Goal: Navigation & Orientation: Find specific page/section

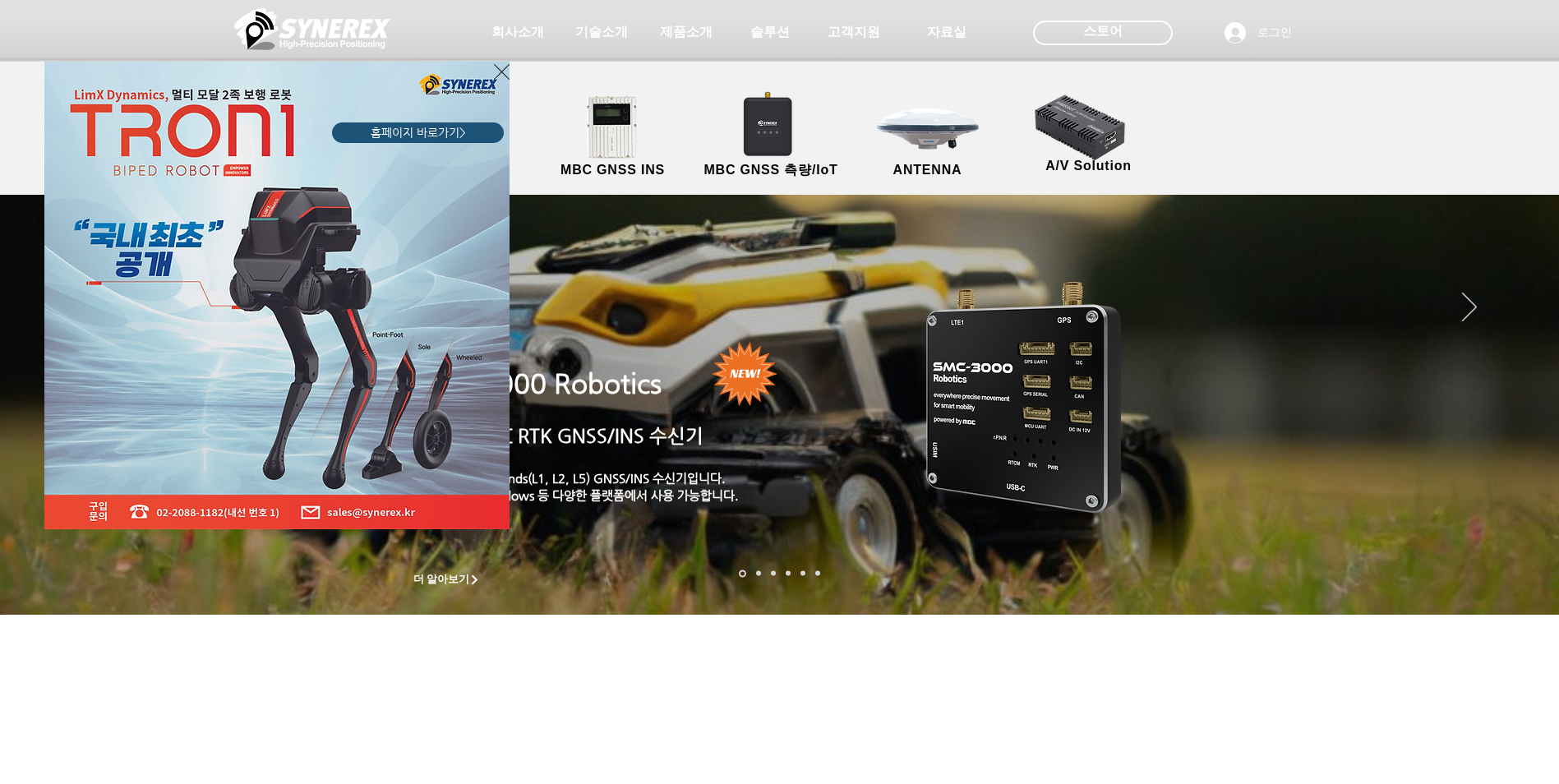
click at [509, 71] on icon "사이트로 돌아가기" at bounding box center [501, 72] width 16 height 20
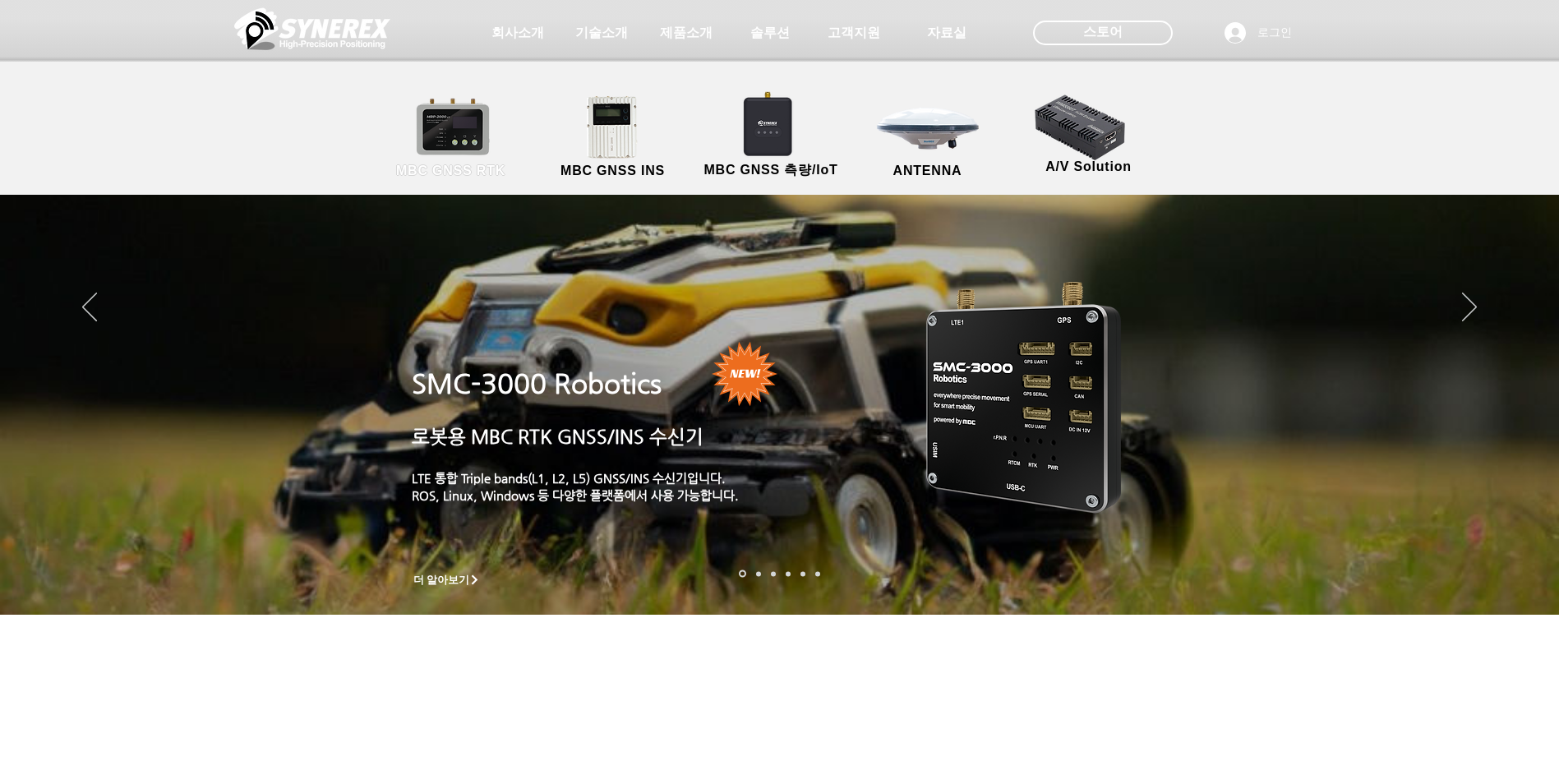
click at [460, 134] on link "MBC GNSS RTK" at bounding box center [451, 137] width 148 height 86
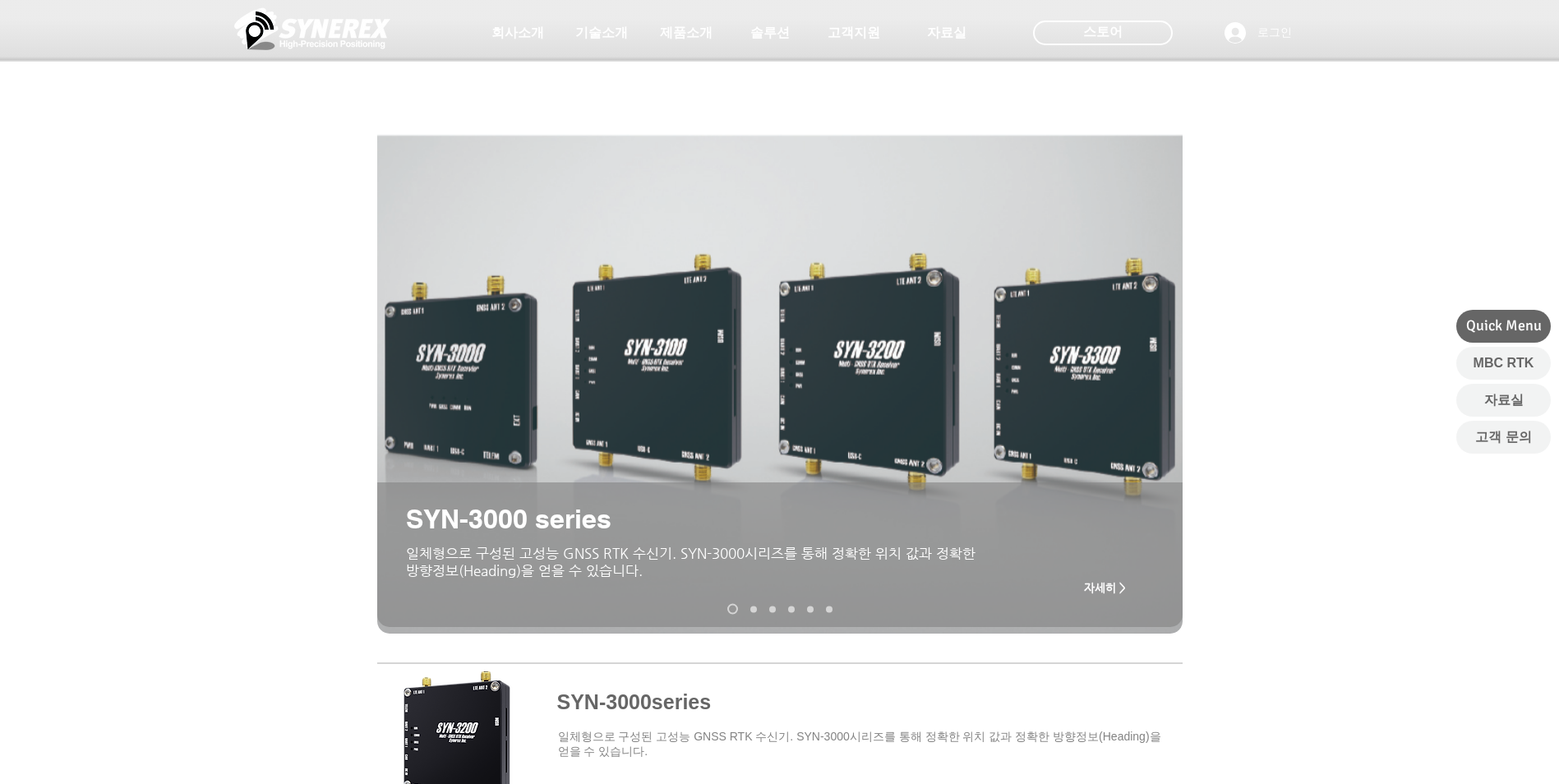
click at [1345, 279] on div "main content" at bounding box center [780, 449] width 1559 height 396
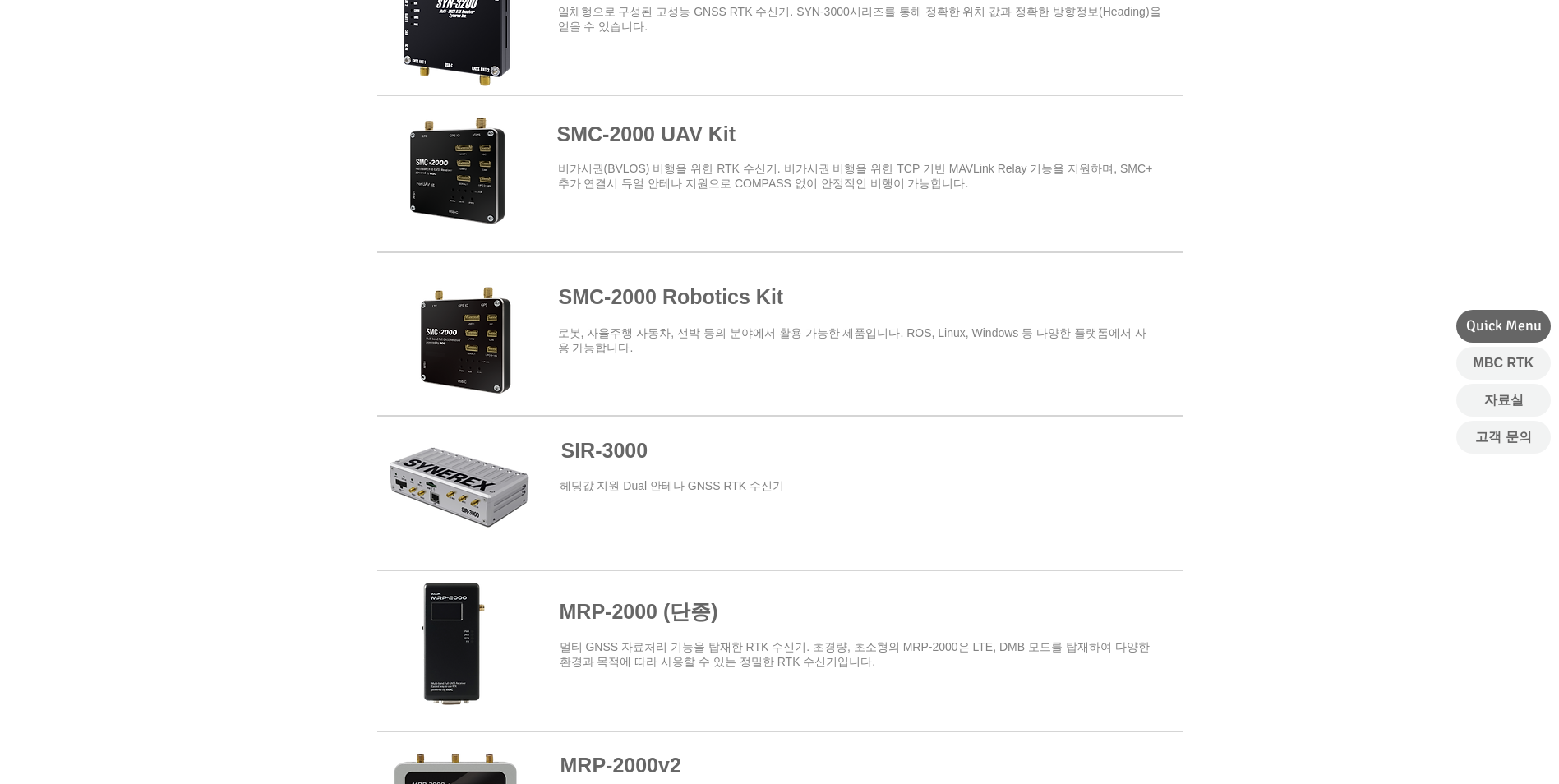
scroll to position [740, 0]
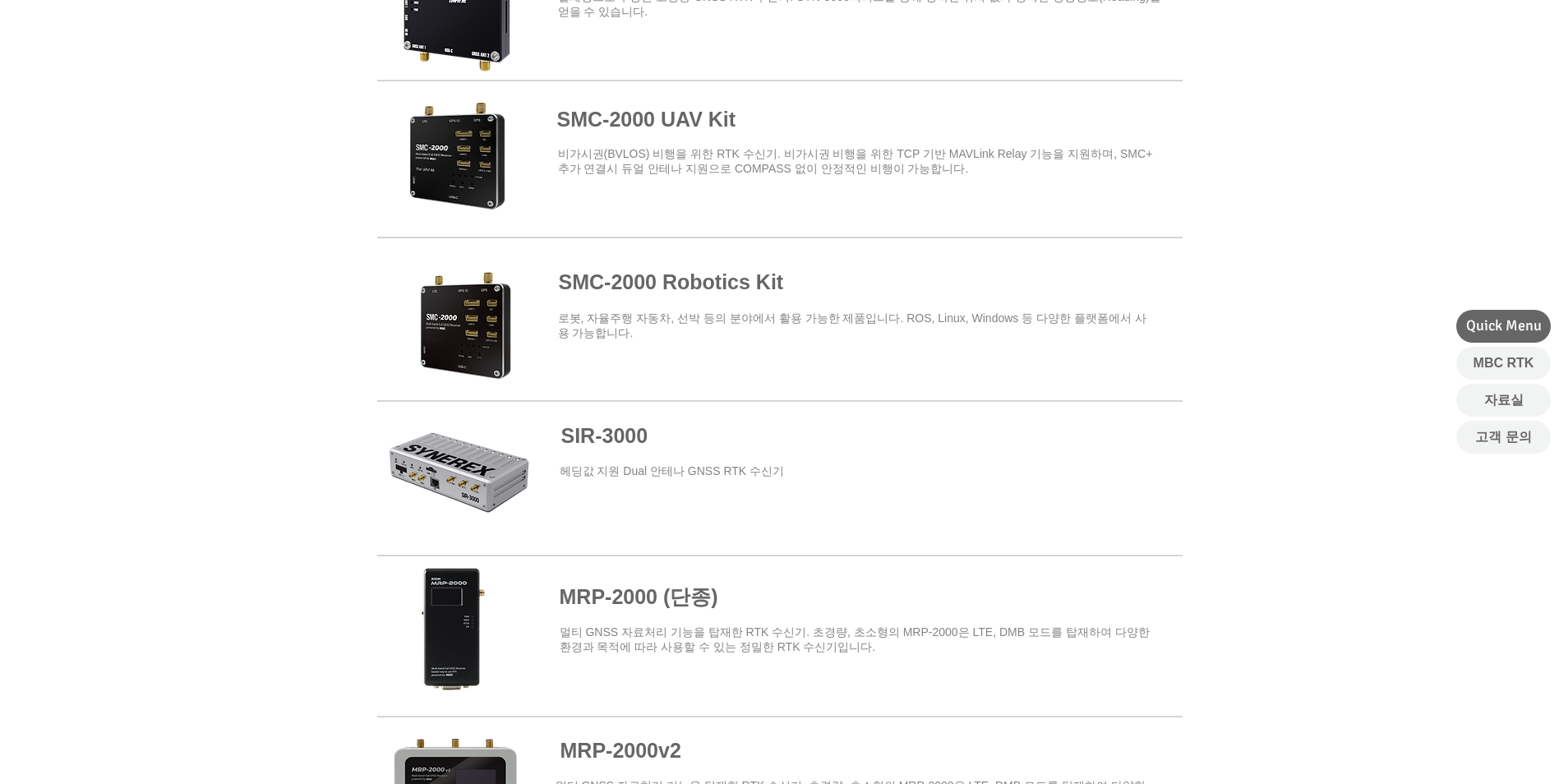
click at [499, 471] on span at bounding box center [780, 478] width 805 height 149
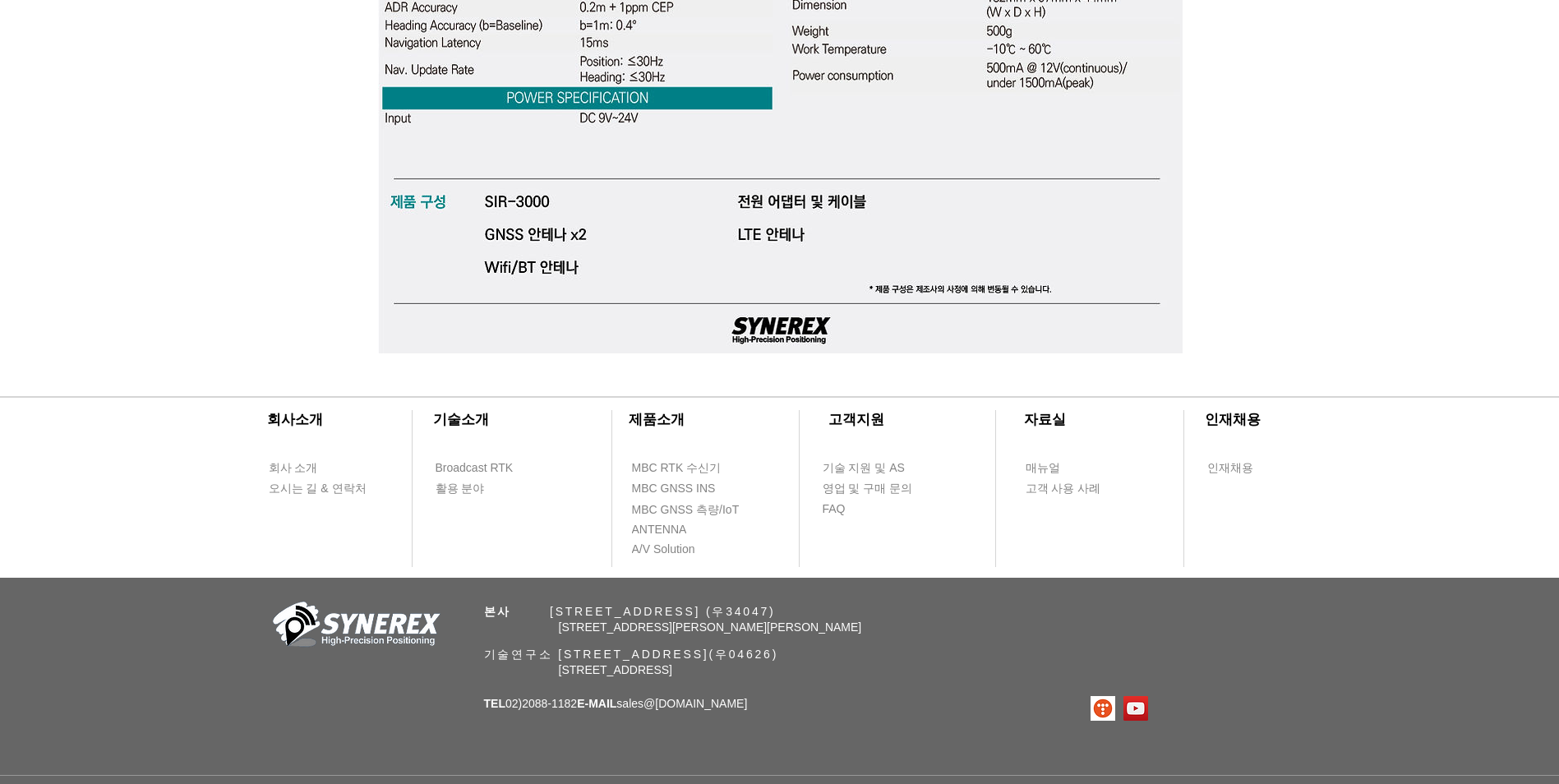
scroll to position [5235, 0]
